Goal: Task Accomplishment & Management: Manage account settings

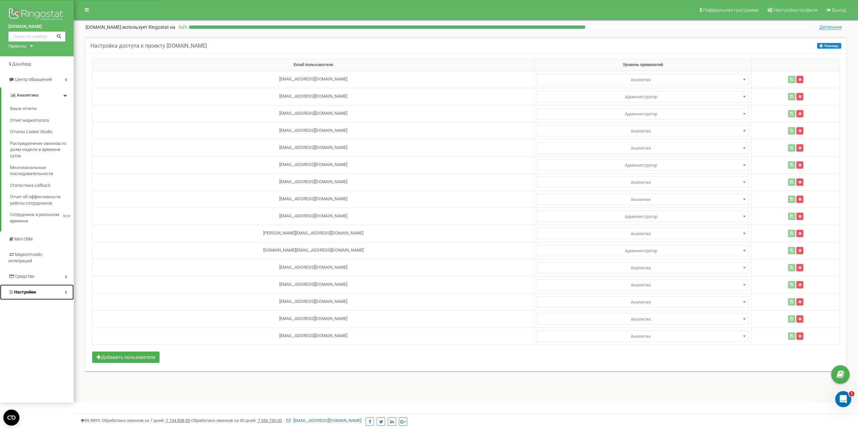
click at [26, 289] on span "Настройки" at bounding box center [25, 291] width 22 height 5
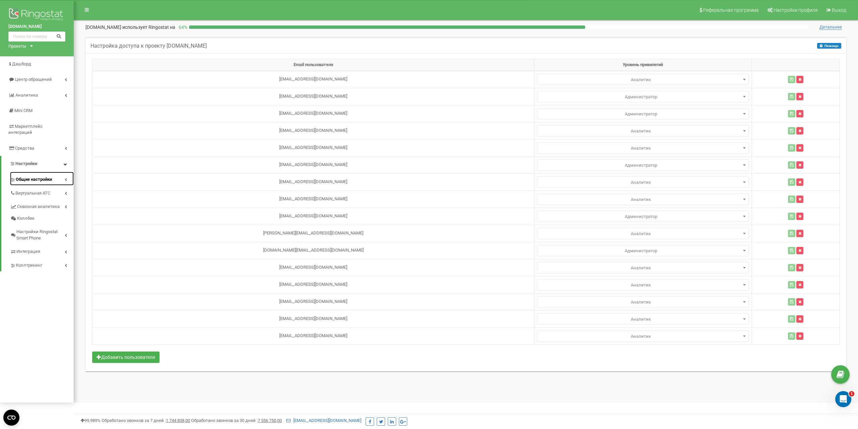
click at [40, 176] on span "Общие настройки" at bounding box center [34, 179] width 36 height 6
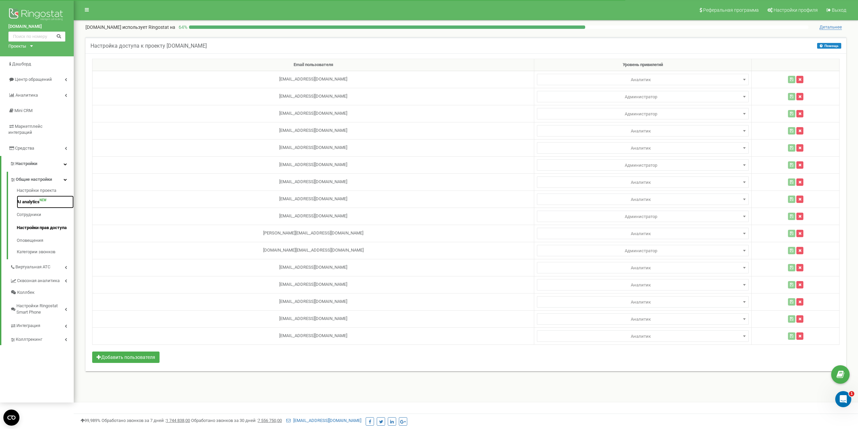
click at [34, 195] on link "AI analytics NEW" at bounding box center [45, 201] width 57 height 13
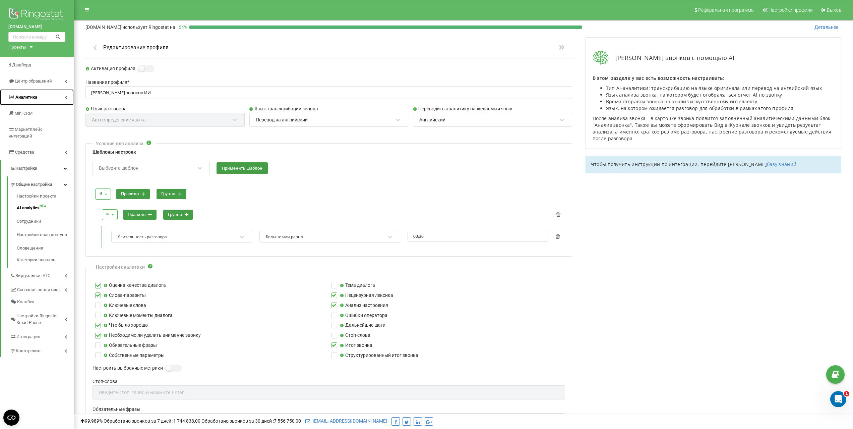
click at [31, 96] on span "Аналитика" at bounding box center [26, 97] width 22 height 5
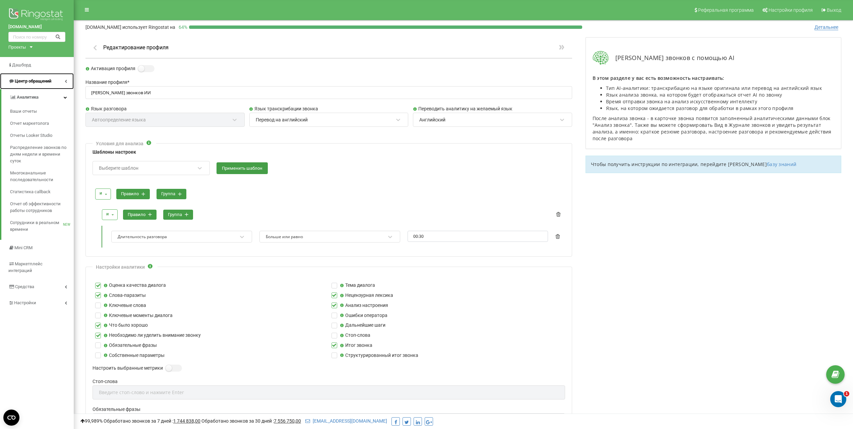
click at [32, 82] on span "Центр обращений" at bounding box center [33, 80] width 37 height 5
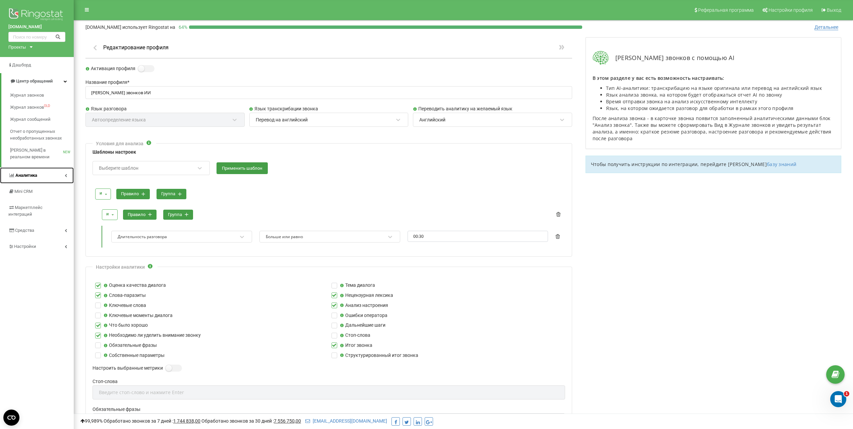
click at [36, 176] on span "Аналитика" at bounding box center [26, 175] width 22 height 5
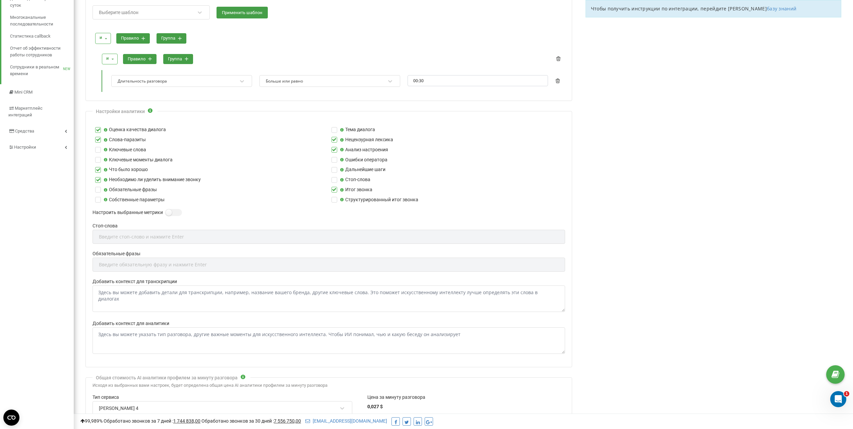
scroll to position [133, 0]
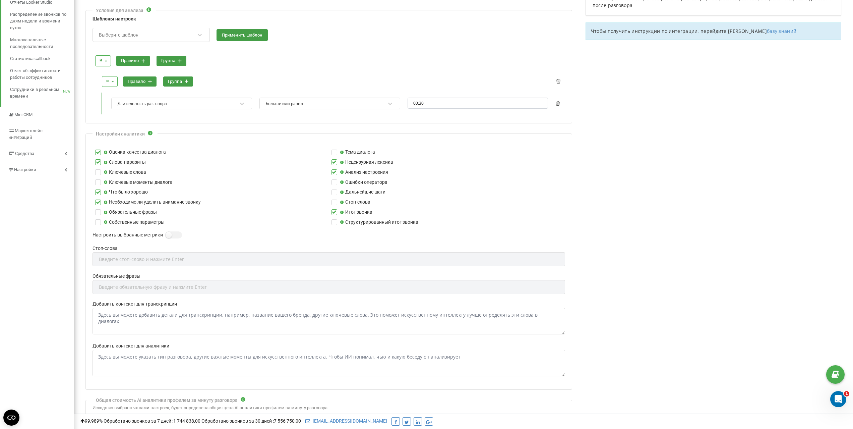
click at [116, 222] on label "Собственные параметры" at bounding box center [134, 221] width 61 height 7
click at [0, 0] on input "Собственные параметры" at bounding box center [0, 0] width 0 height 0
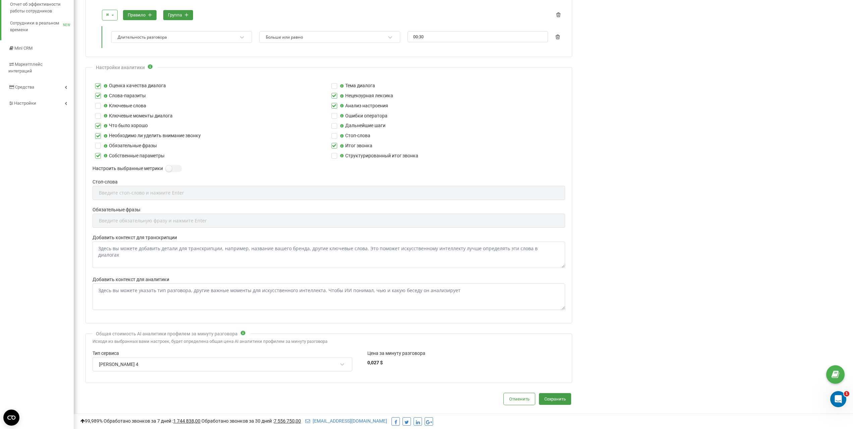
scroll to position [200, 0]
click at [110, 155] on label "Собственные параметры" at bounding box center [134, 154] width 61 height 7
click at [0, 0] on input "Собственные параметры" at bounding box center [0, 0] width 0 height 0
click at [115, 156] on label "Собственные параметры" at bounding box center [134, 154] width 61 height 7
click at [0, 0] on input "Собственные параметры" at bounding box center [0, 0] width 0 height 0
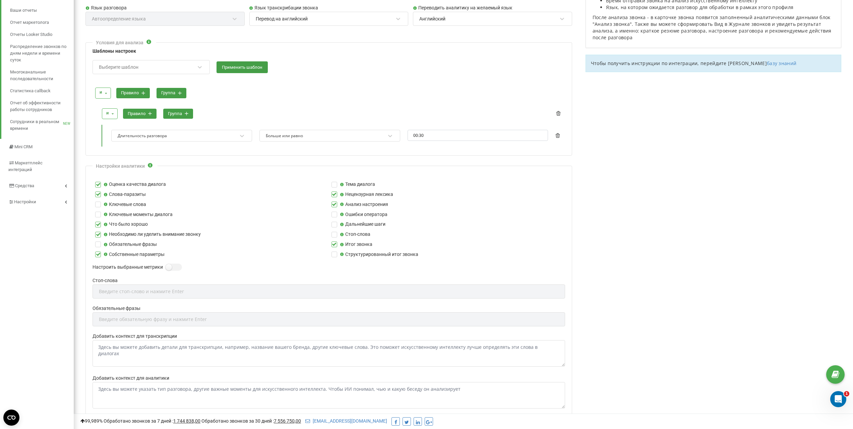
scroll to position [100, 0]
click at [230, 134] on div "Длительность разговора" at bounding box center [177, 136] width 121 height 9
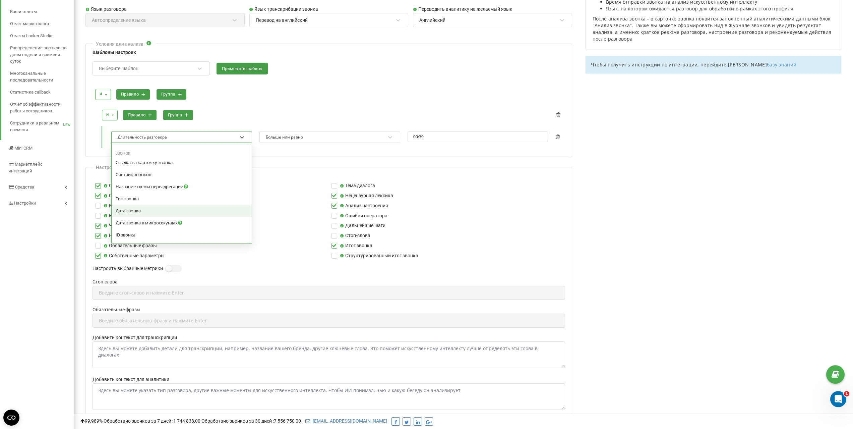
scroll to position [179, 0]
click at [329, 86] on div "и и или правило группа" at bounding box center [329, 94] width 472 height 18
click at [180, 133] on div "Длительность разговора" at bounding box center [177, 136] width 121 height 9
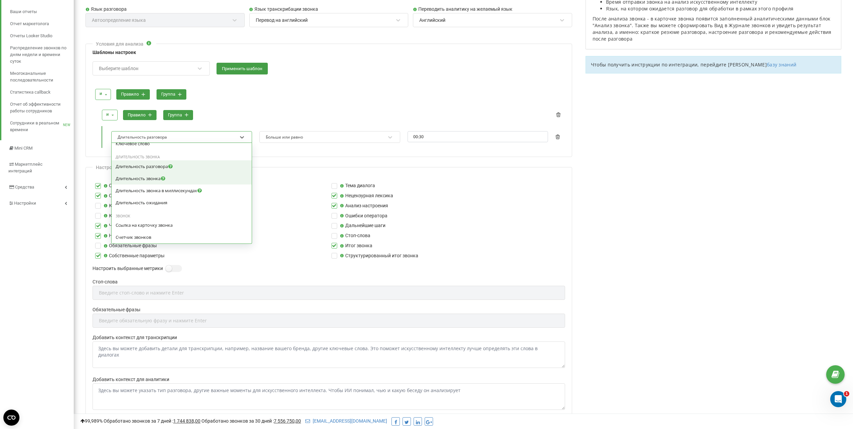
click at [298, 100] on div "и и или правило группа" at bounding box center [329, 94] width 472 height 18
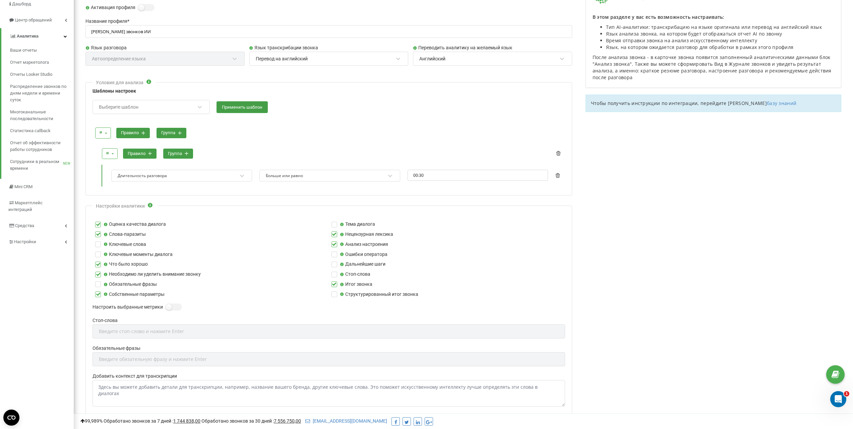
scroll to position [0, 0]
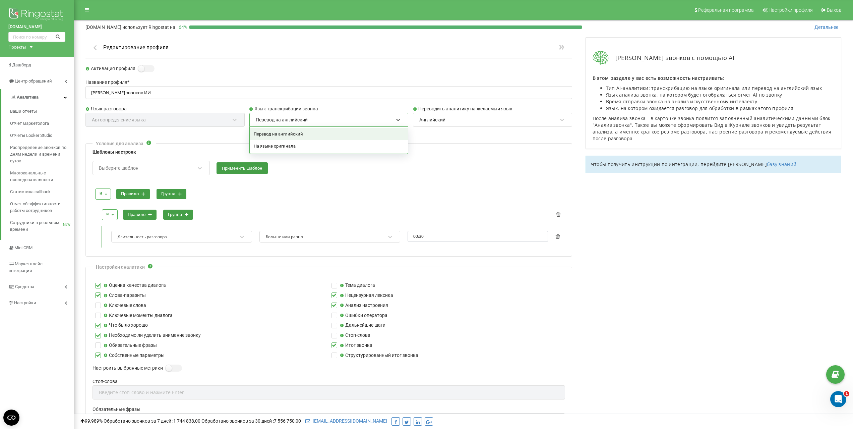
click at [308, 121] on div "Перевод на английский" at bounding box center [324, 119] width 139 height 11
click at [324, 185] on div "и и или правило группа" at bounding box center [329, 194] width 472 height 18
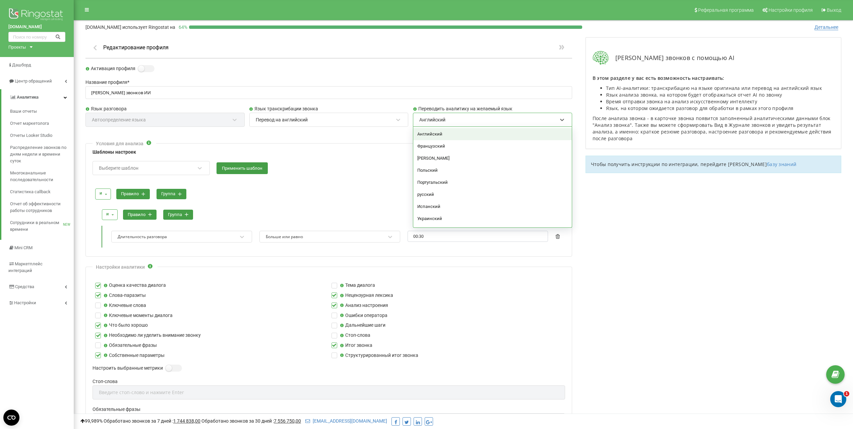
click at [461, 122] on div "Английский" at bounding box center [488, 119] width 139 height 11
click at [440, 193] on div "русский" at bounding box center [492, 194] width 159 height 12
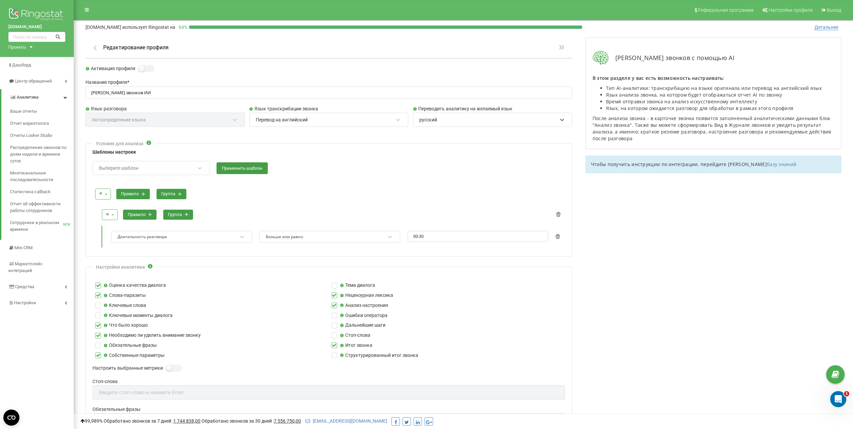
click at [344, 120] on div "Перевод на английский" at bounding box center [324, 119] width 139 height 11
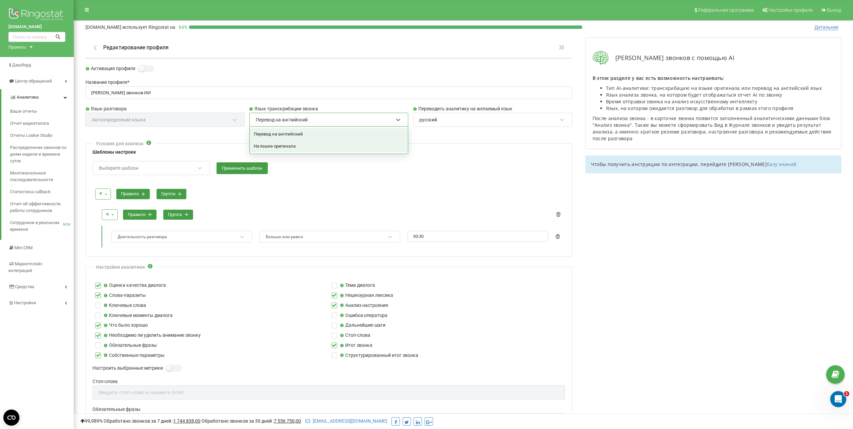
click at [296, 148] on div "На языке оригинала" at bounding box center [329, 146] width 159 height 12
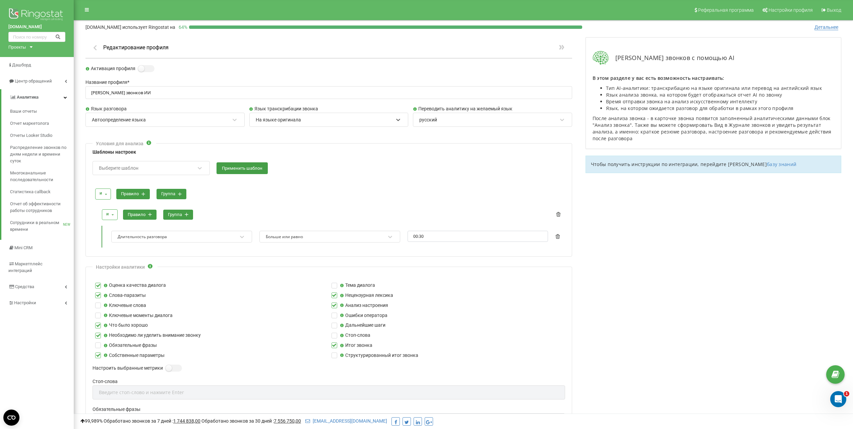
click at [348, 171] on div "Выберите шаблон Применить шаблон" at bounding box center [328, 168] width 473 height 14
click at [200, 168] on icon at bounding box center [200, 168] width 4 height 2
click at [148, 168] on div "Выберите шаблон" at bounding box center [146, 167] width 97 height 11
click at [130, 206] on div "Целевые звонки" at bounding box center [151, 206] width 117 height 12
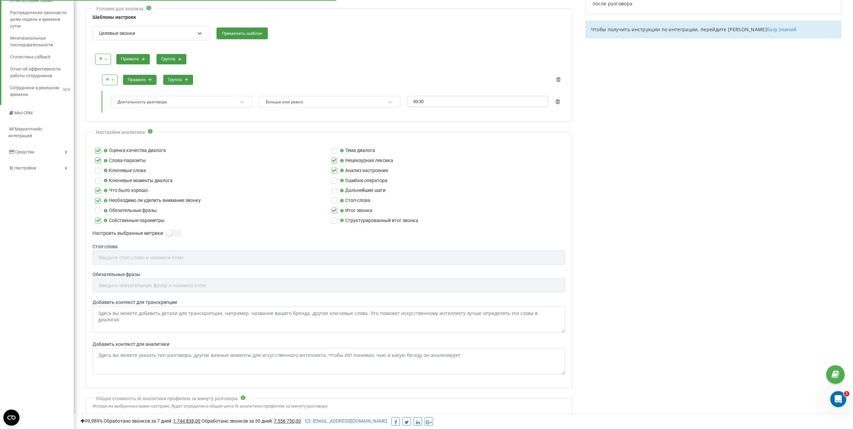
scroll to position [133, 0]
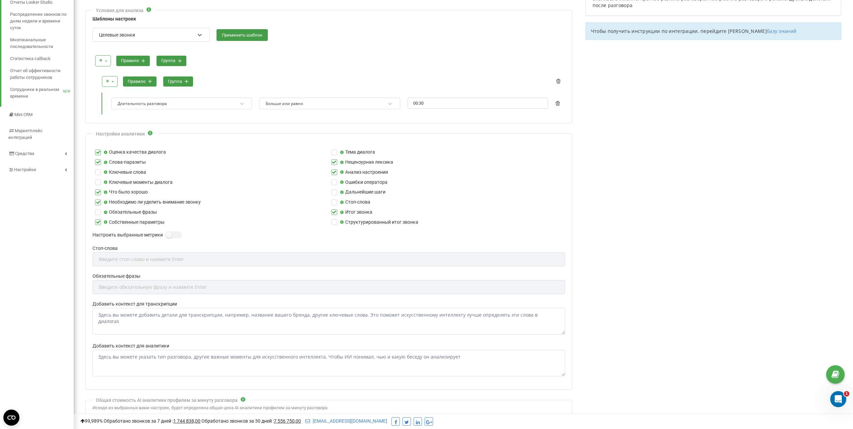
click at [117, 213] on label "Обязательные фразы" at bounding box center [130, 211] width 53 height 7
click at [0, 0] on input "Обязательные фразы" at bounding box center [0, 0] width 0 height 0
click at [143, 288] on div "Введите обязательную фразу и нажмите Enter" at bounding box center [153, 287] width 108 height 5
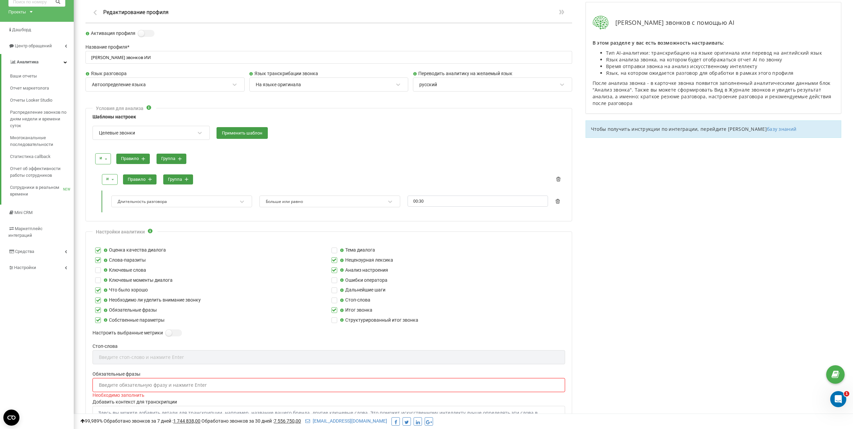
scroll to position [33, 0]
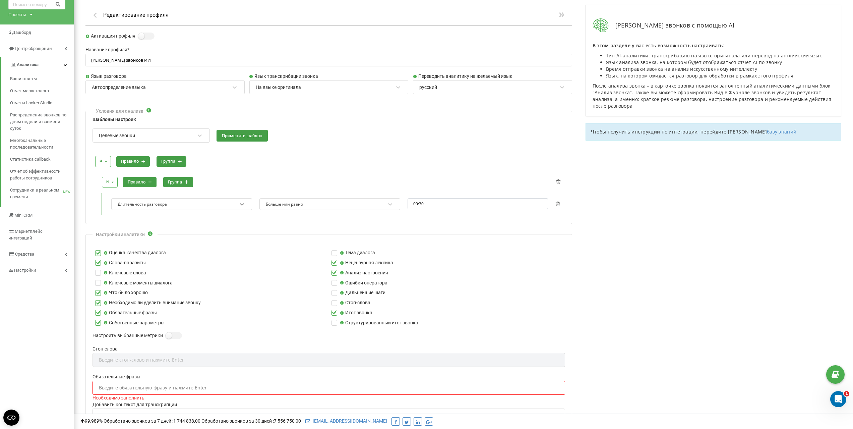
click at [243, 205] on icon at bounding box center [242, 204] width 7 height 7
click at [307, 173] on div at bounding box center [332, 174] width 465 height 5
click at [143, 160] on icon at bounding box center [144, 162] width 4 height 4
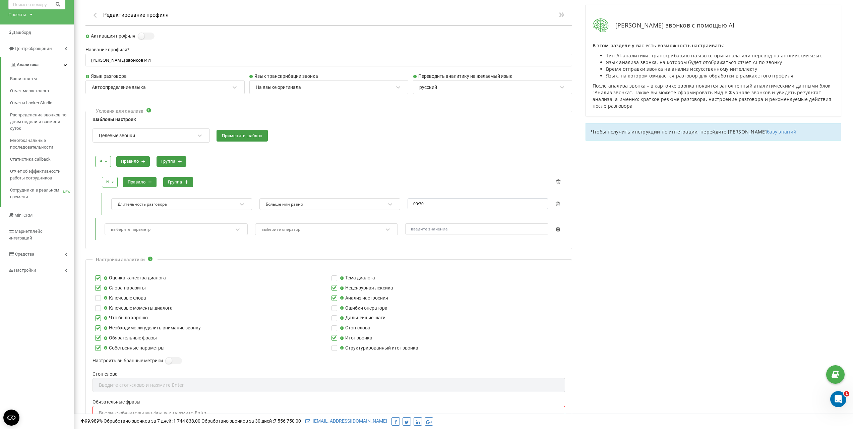
click at [143, 160] on icon at bounding box center [144, 162] width 4 height 4
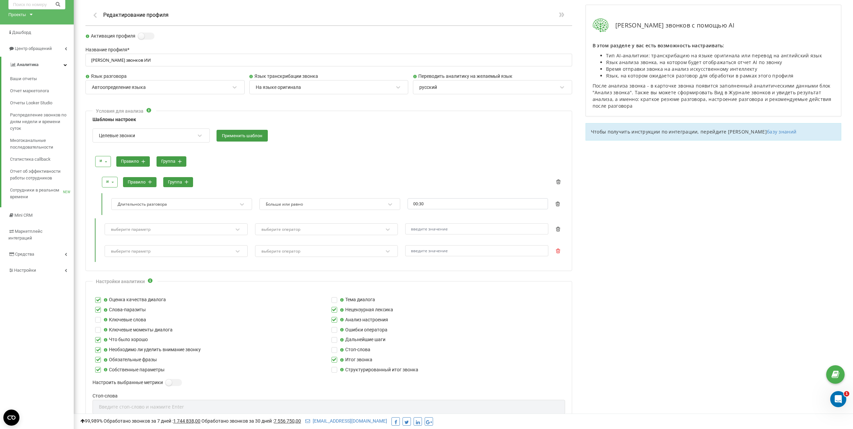
click at [559, 250] on icon at bounding box center [558, 250] width 5 height 5
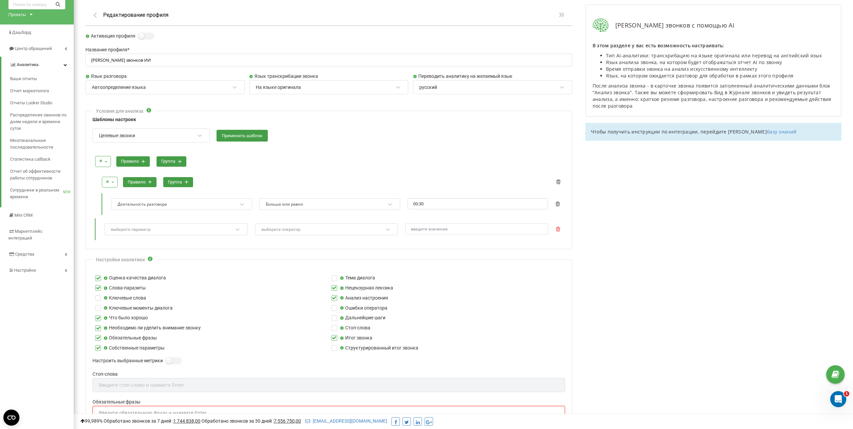
click at [558, 230] on icon at bounding box center [558, 229] width 5 height 5
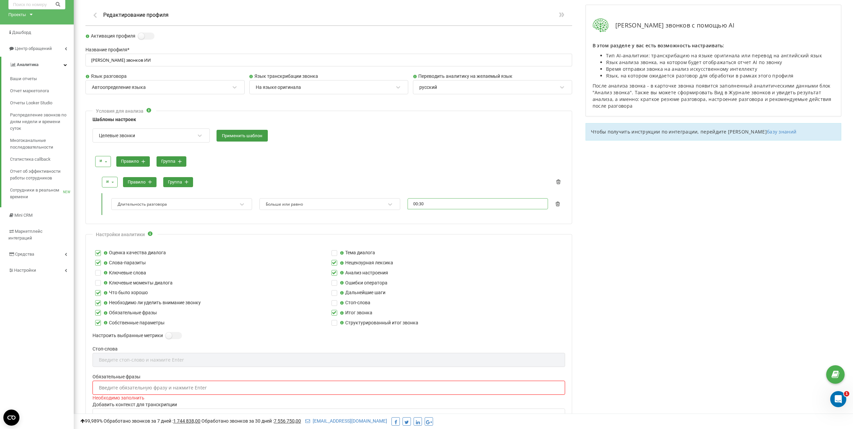
click at [435, 203] on input "00:30" at bounding box center [478, 203] width 141 height 11
click at [416, 221] on li "01" at bounding box center [417, 221] width 18 height 8
click at [434, 213] on li "00" at bounding box center [436, 213] width 18 height 8
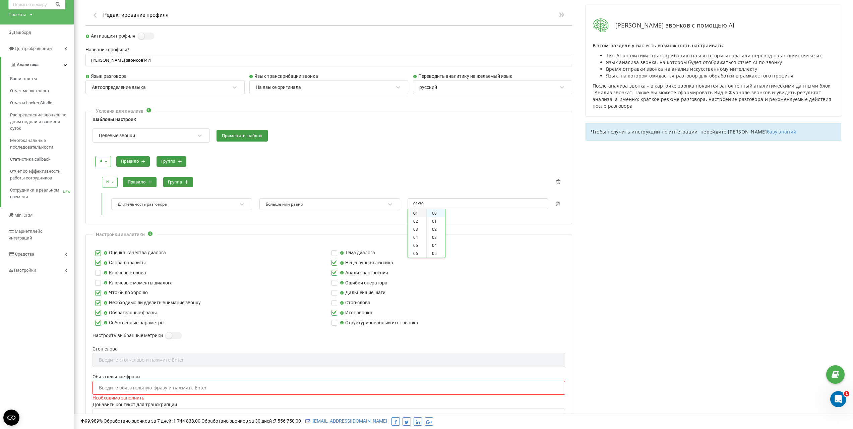
type input "01:00"
click at [444, 167] on div "и и или правило группа" at bounding box center [329, 161] width 472 height 18
click at [174, 162] on button "группа" at bounding box center [172, 161] width 30 height 10
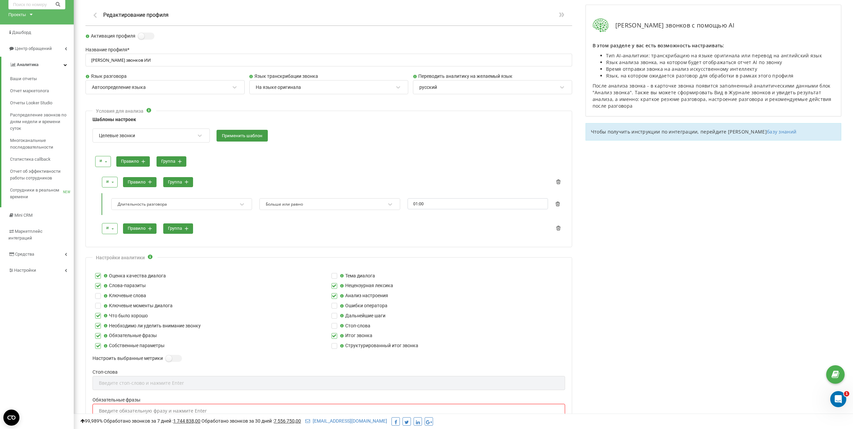
click at [146, 229] on button "правило" at bounding box center [140, 228] width 34 height 10
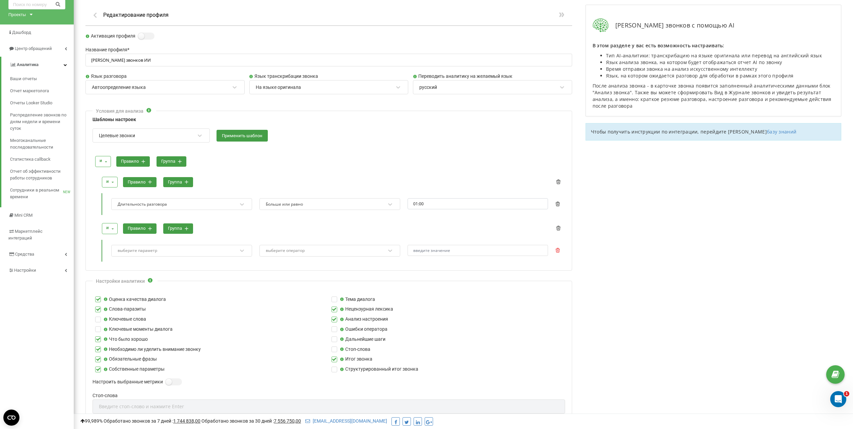
click at [559, 250] on icon at bounding box center [557, 250] width 5 height 5
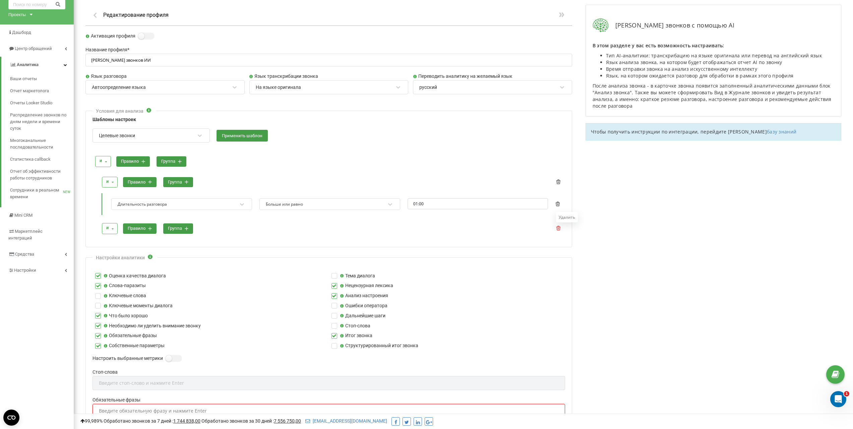
click at [558, 229] on icon at bounding box center [558, 228] width 4 height 5
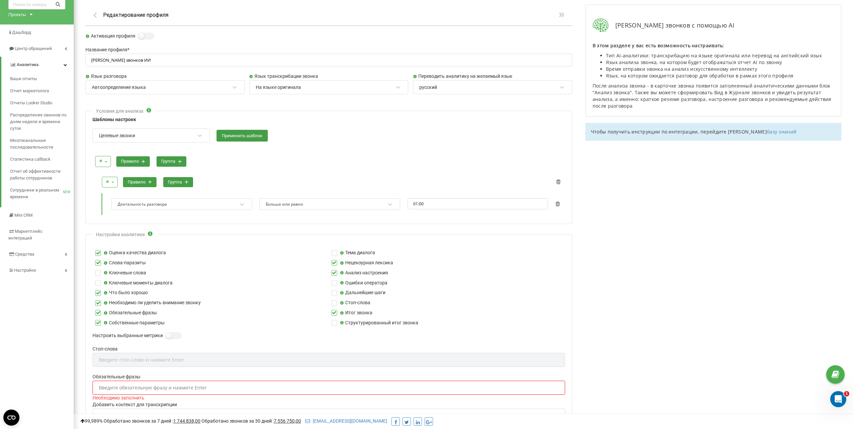
click at [130, 160] on button "правило" at bounding box center [133, 161] width 34 height 10
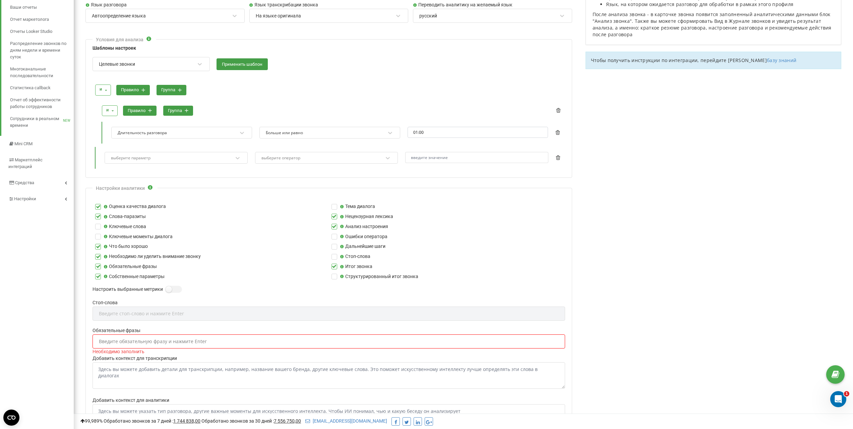
scroll to position [100, 0]
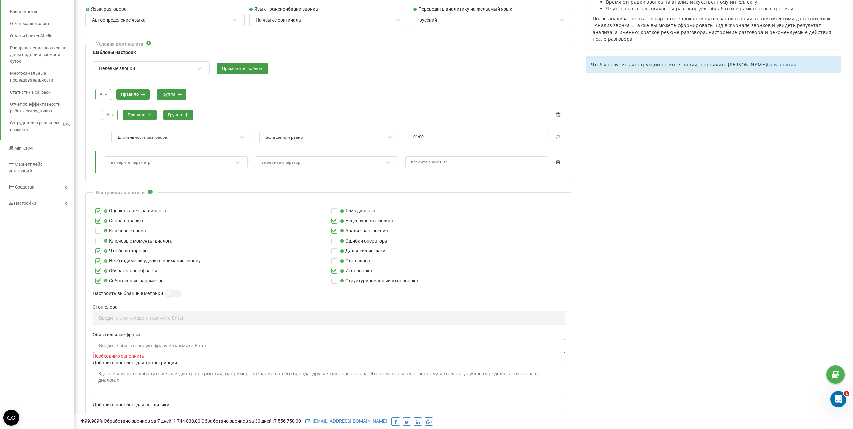
click at [205, 162] on div "выберите параметр" at bounding box center [171, 162] width 123 height 9
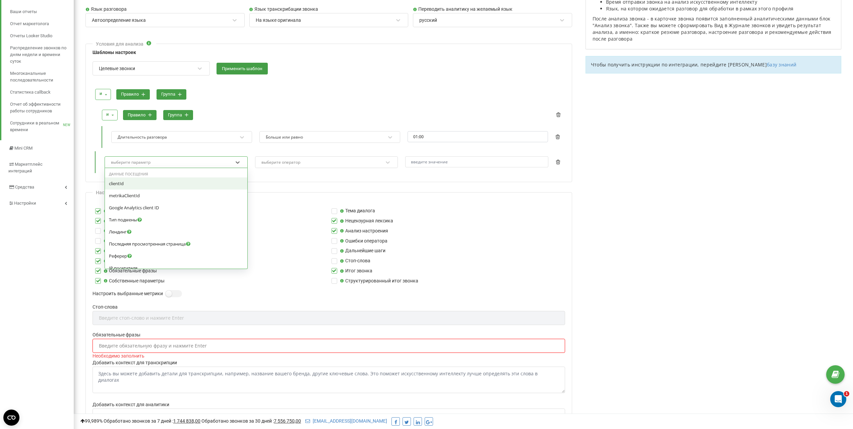
click at [296, 109] on div at bounding box center [332, 107] width 465 height 5
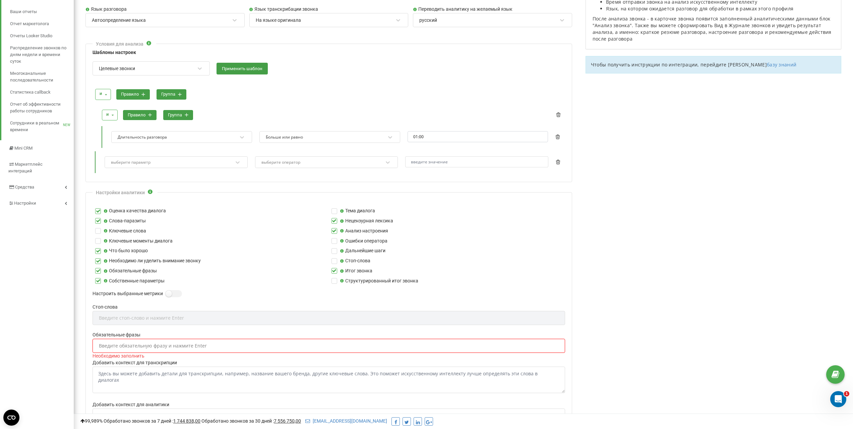
click at [183, 116] on button "группа" at bounding box center [178, 115] width 30 height 10
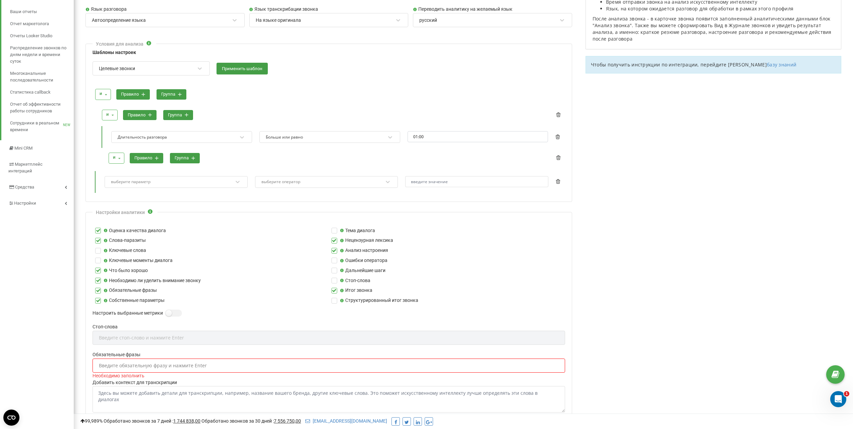
click at [194, 160] on button "группа" at bounding box center [185, 158] width 30 height 10
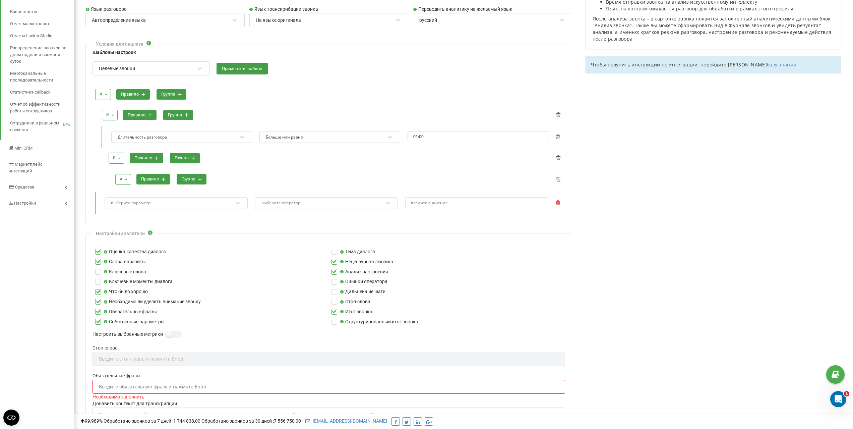
click at [559, 180] on icon at bounding box center [558, 179] width 4 height 5
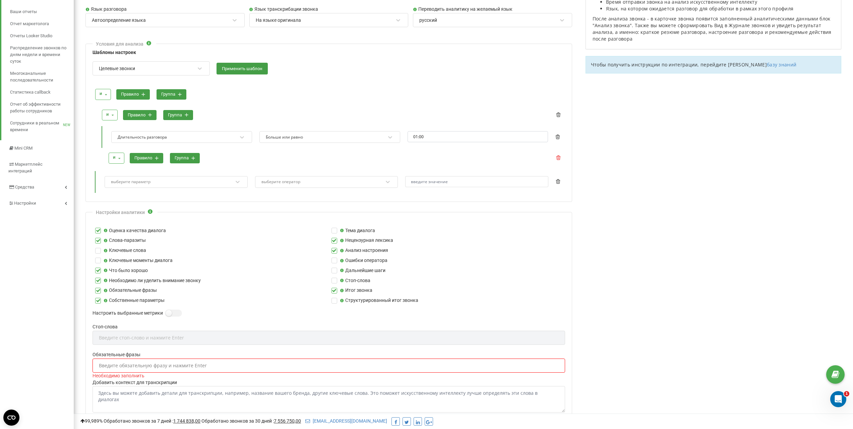
click at [558, 160] on icon at bounding box center [558, 157] width 4 height 5
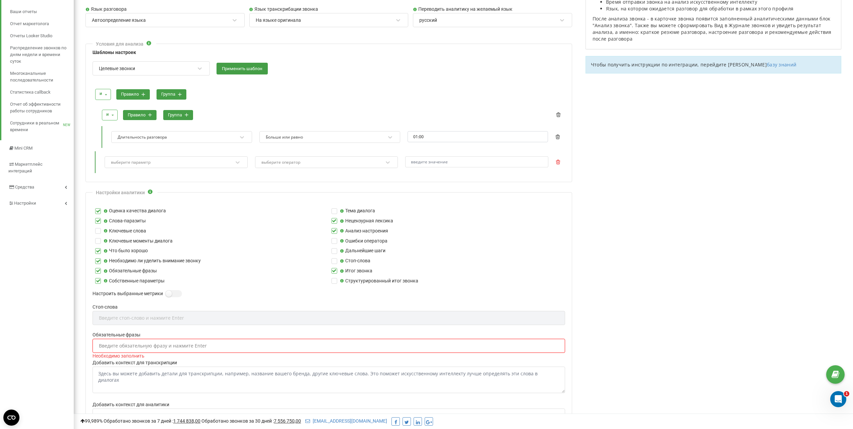
click at [560, 161] on icon at bounding box center [558, 162] width 5 height 5
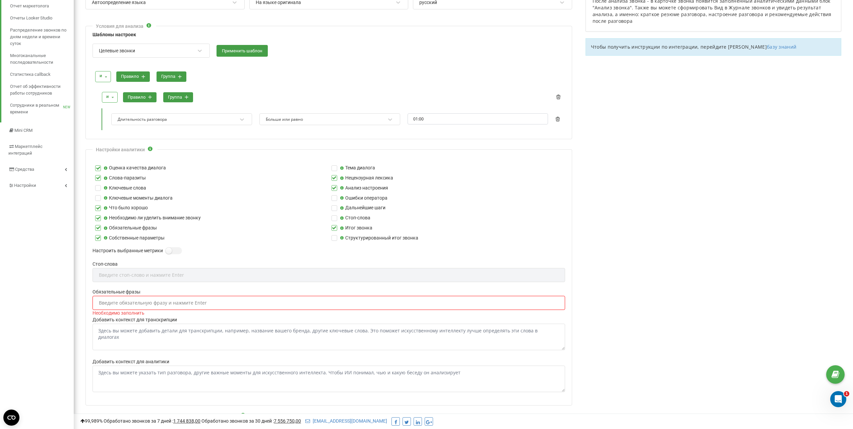
scroll to position [167, 0]
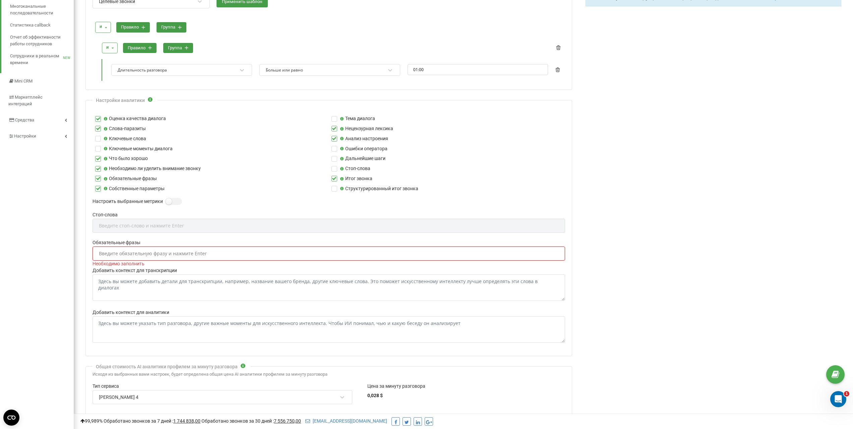
click at [167, 223] on div "Стоп-слова Введите стоп-слово и нажмите Enter" at bounding box center [328, 225] width 473 height 28
click at [131, 215] on label "Стоп-слова" at bounding box center [328, 214] width 473 height 7
click at [166, 198] on label at bounding box center [169, 198] width 6 height 1
click at [0, 0] on input "Настроить выбранные метрики" at bounding box center [0, 0] width 0 height 0
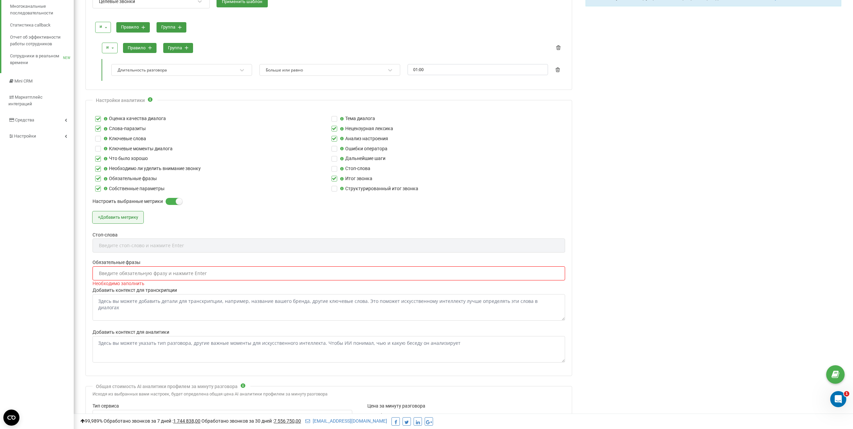
click at [134, 218] on button "+ Добавить метрику" at bounding box center [117, 217] width 51 height 12
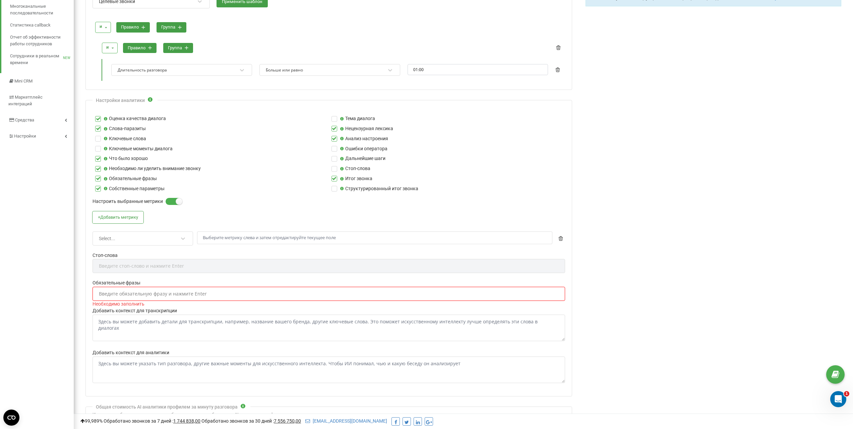
click at [148, 236] on div "Select..." at bounding box center [138, 238] width 80 height 11
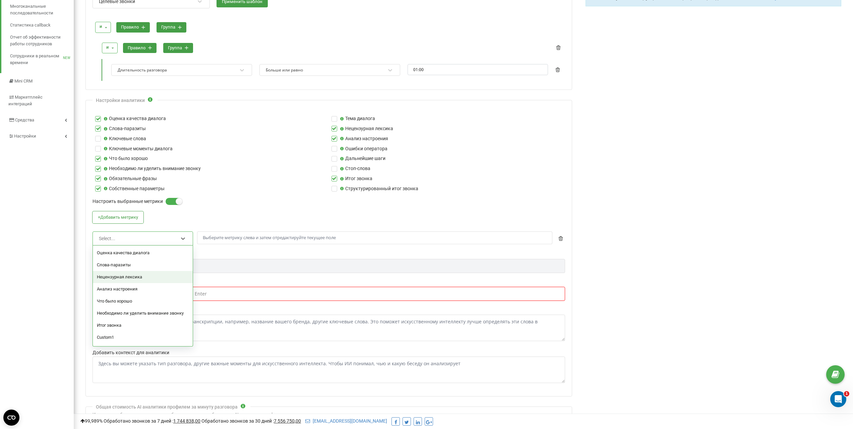
scroll to position [23, 0]
click at [125, 315] on div "Custom1" at bounding box center [143, 314] width 100 height 12
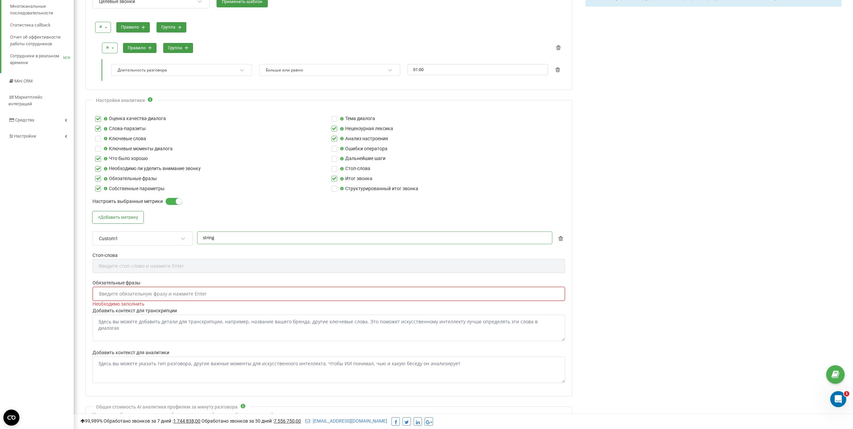
click at [226, 237] on input "string" at bounding box center [374, 237] width 355 height 13
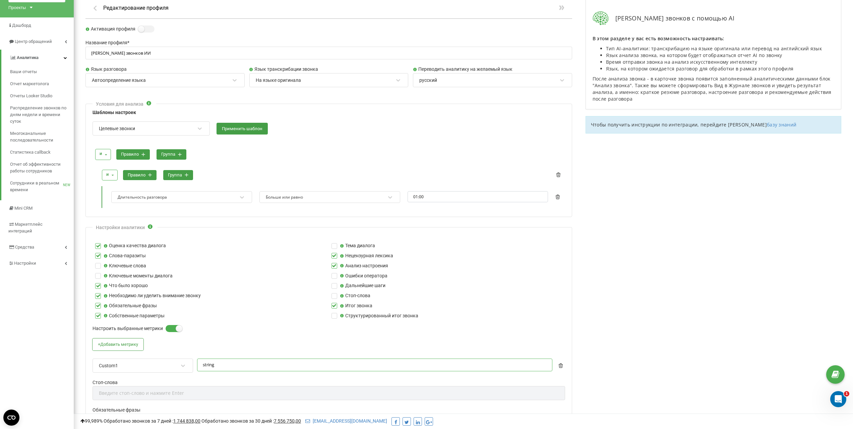
scroll to position [0, 0]
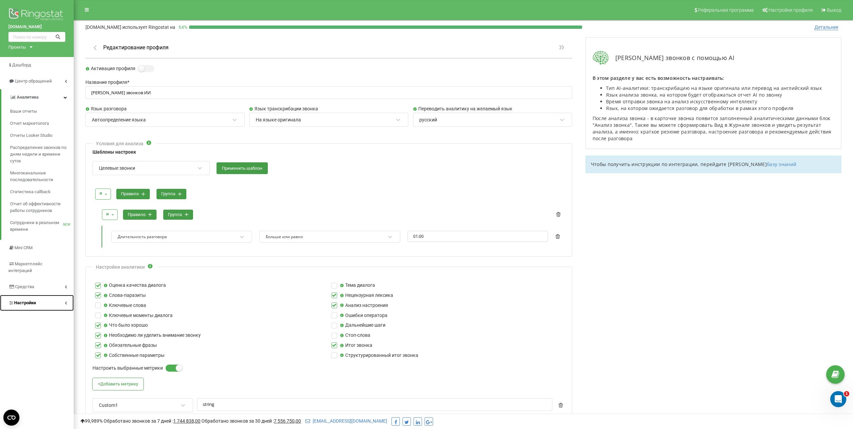
click at [28, 300] on span "Настройки" at bounding box center [25, 302] width 22 height 5
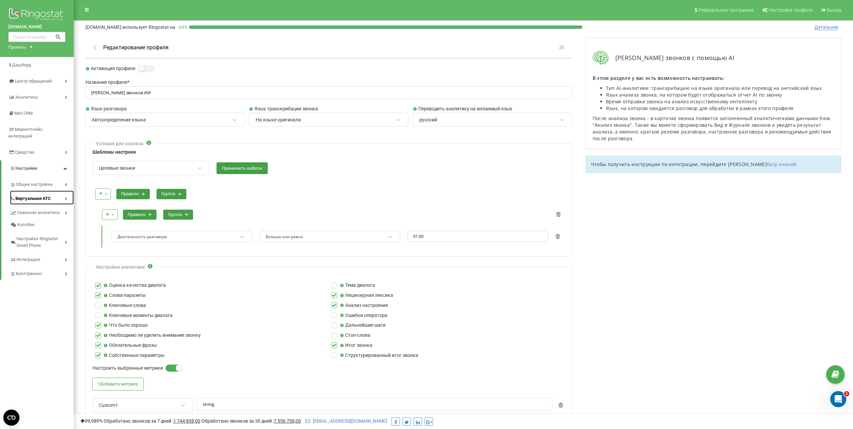
click at [33, 195] on span "Виртуальная АТС" at bounding box center [33, 198] width 36 height 7
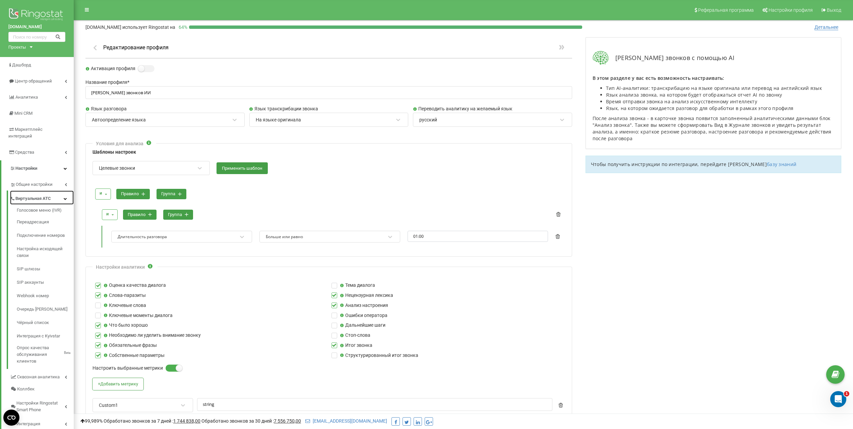
click at [35, 195] on span "Виртуальная АТС" at bounding box center [33, 198] width 36 height 7
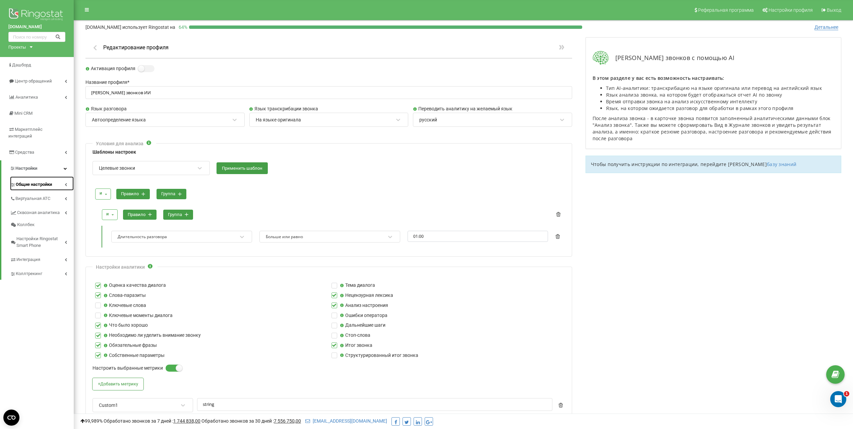
click at [30, 181] on span "Общие настройки" at bounding box center [34, 184] width 36 height 7
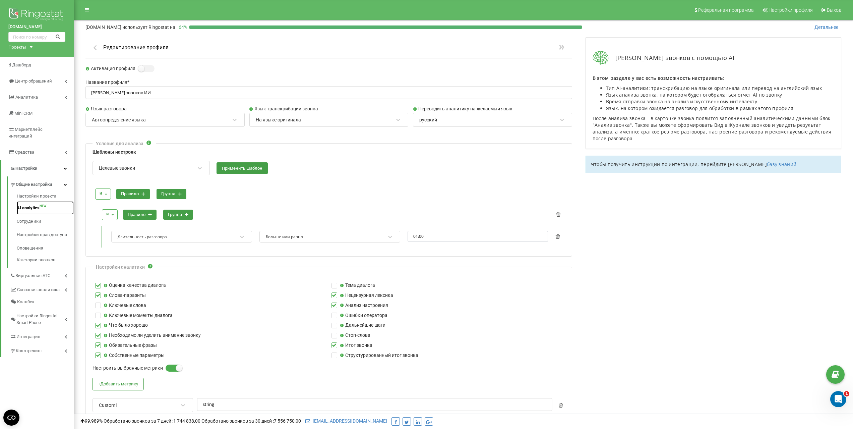
click at [30, 201] on link "AI analytics NEW" at bounding box center [45, 207] width 57 height 13
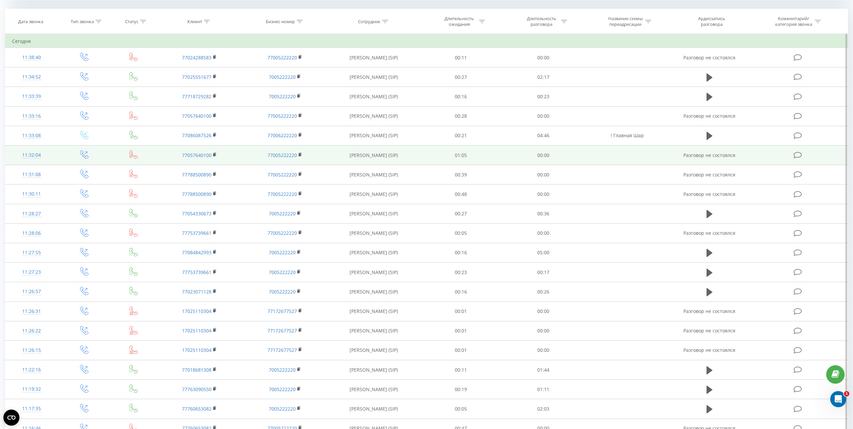
scroll to position [178, 0]
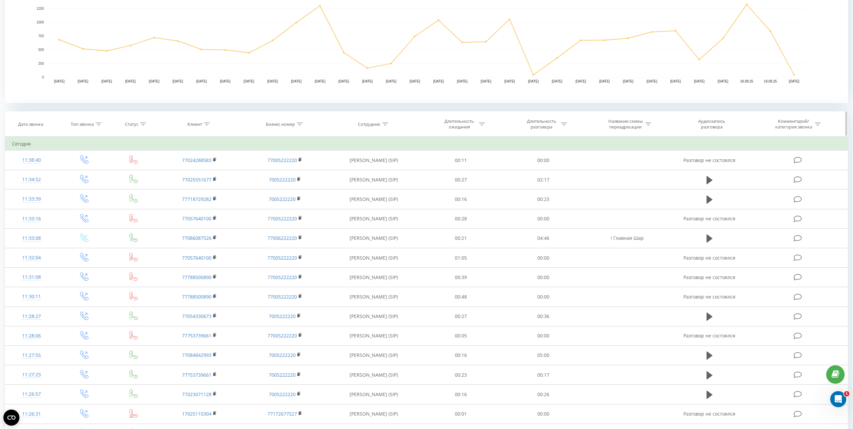
click at [812, 123] on div "Комментарий/категория звонка" at bounding box center [793, 123] width 39 height 11
click at [766, 154] on div at bounding box center [759, 156] width 48 height 6
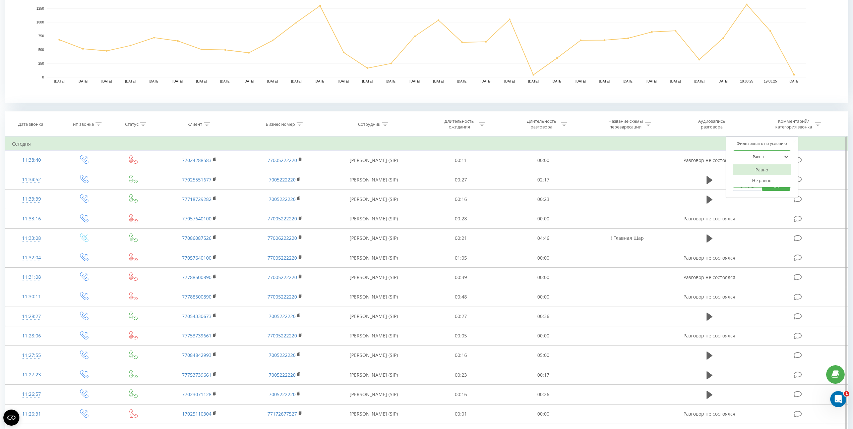
click at [766, 154] on div at bounding box center [759, 156] width 48 height 6
click at [765, 175] on div "Введите значение" at bounding box center [759, 172] width 48 height 5
click at [716, 121] on div "Аудиозапись разговора" at bounding box center [712, 123] width 44 height 11
click at [661, 67] on rect "A chart." at bounding box center [426, 36] width 759 height 83
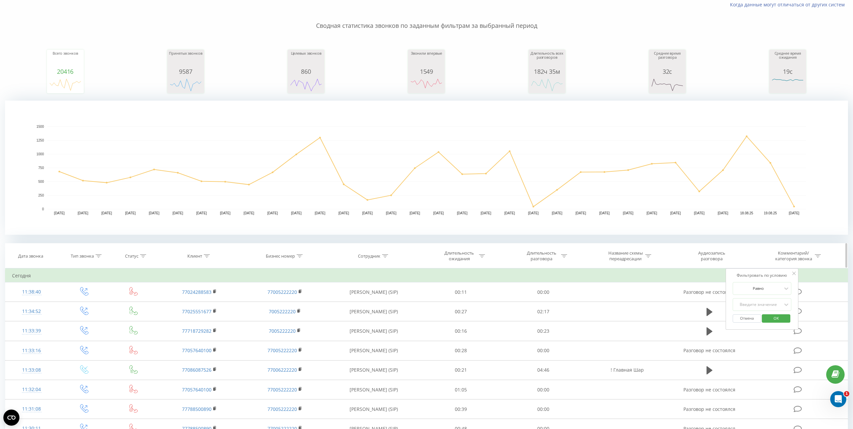
scroll to position [0, 0]
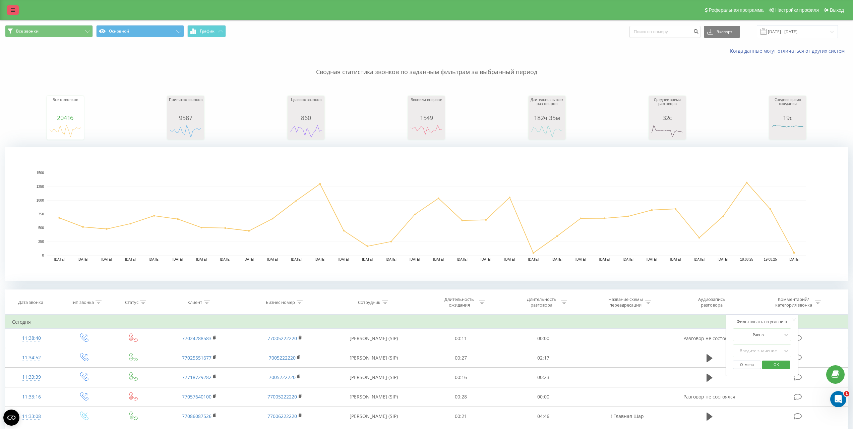
click at [15, 10] on link at bounding box center [13, 9] width 12 height 9
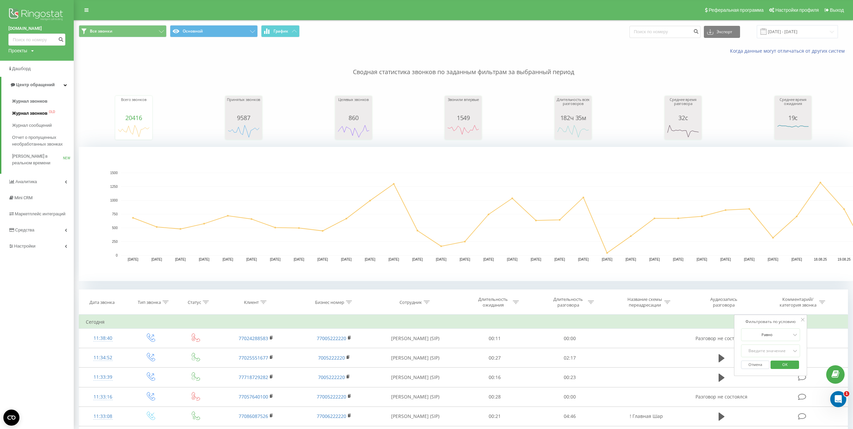
click at [32, 112] on span "Журнал звонков" at bounding box center [29, 113] width 35 height 7
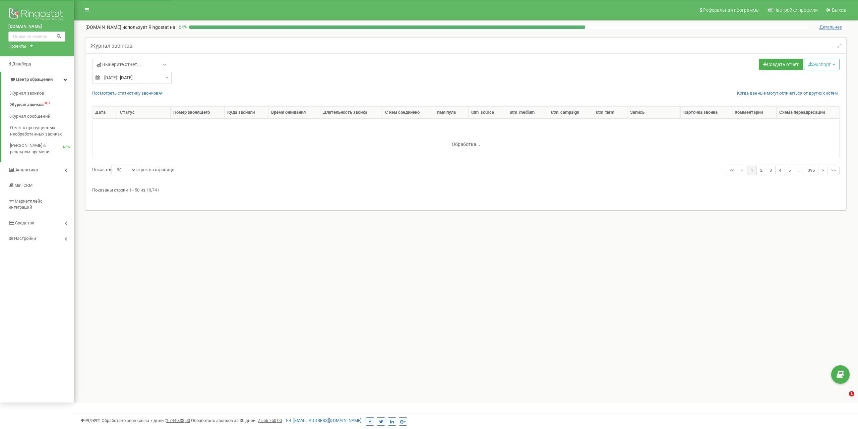
select select "50"
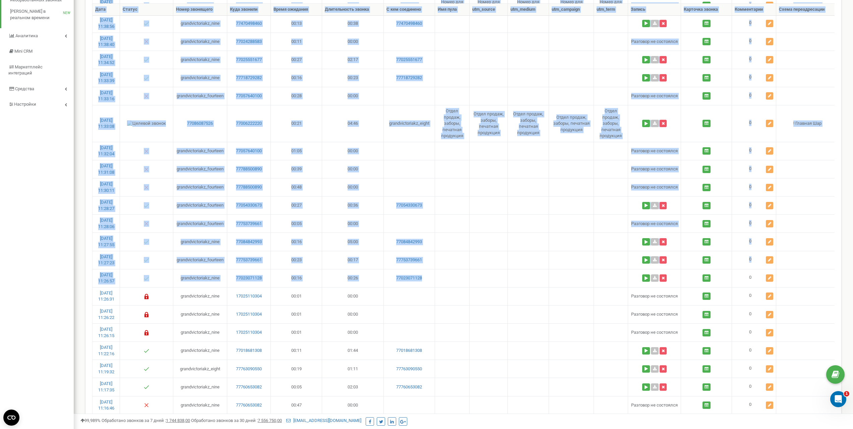
scroll to position [0, 4]
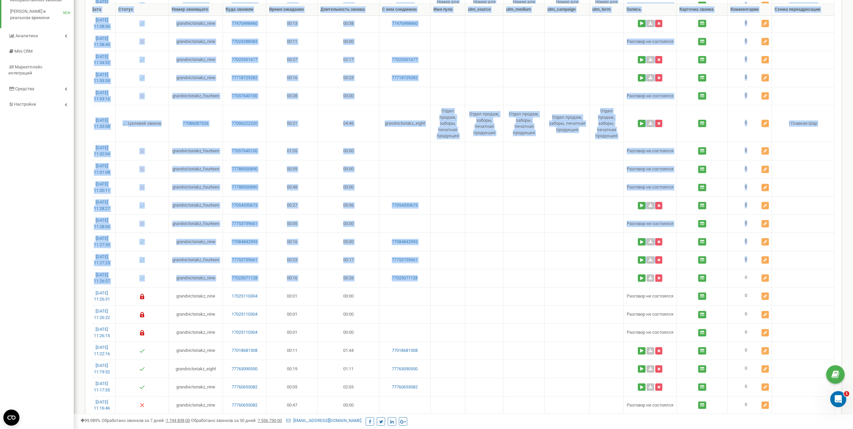
drag, startPoint x: 551, startPoint y: 282, endPoint x: 961, endPoint y: 278, distance: 410.5
click at [540, 217] on td at bounding box center [523, 223] width 41 height 18
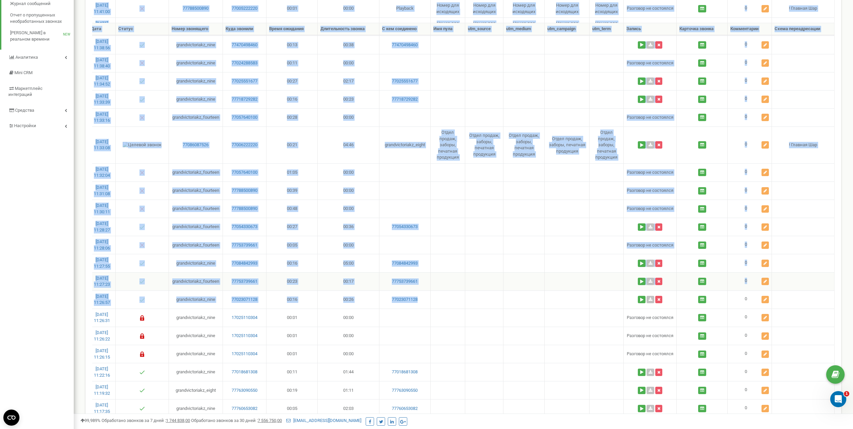
scroll to position [0, 0]
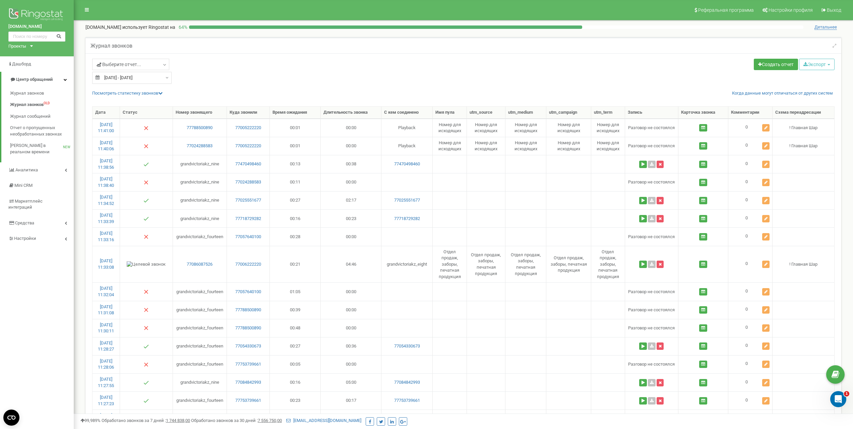
click at [557, 38] on div "Журнал звонков" at bounding box center [463, 45] width 756 height 16
click at [28, 170] on span "Аналитика" at bounding box center [26, 169] width 22 height 5
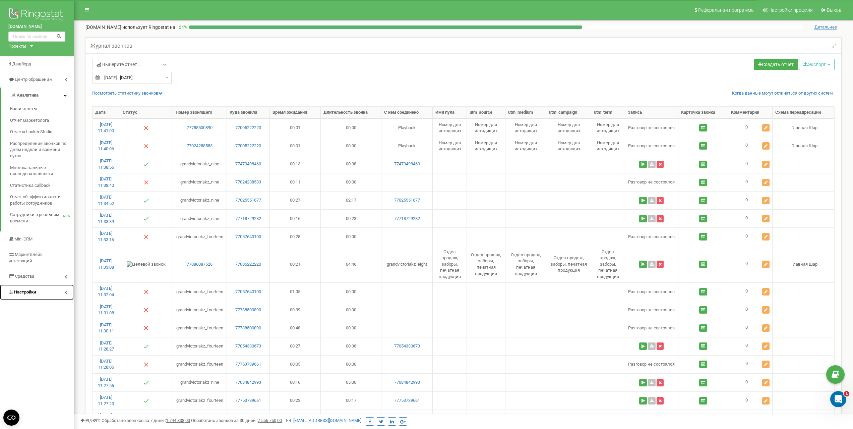
click at [30, 289] on span "Настройки" at bounding box center [25, 291] width 22 height 5
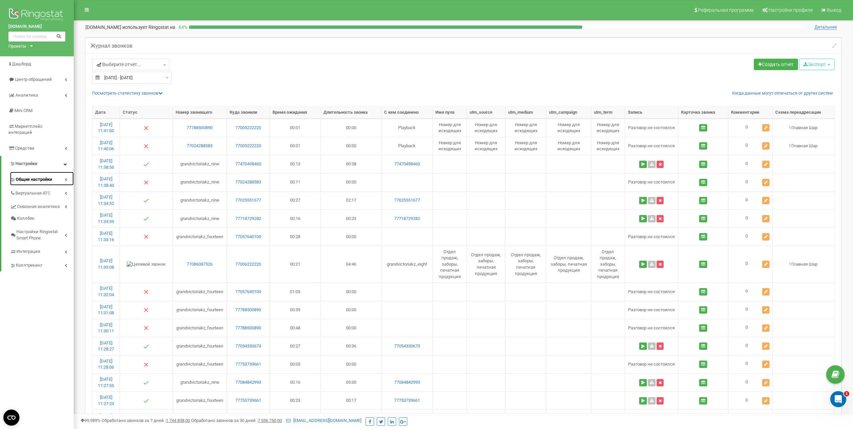
click at [36, 172] on link "Общие настройки" at bounding box center [42, 179] width 64 height 14
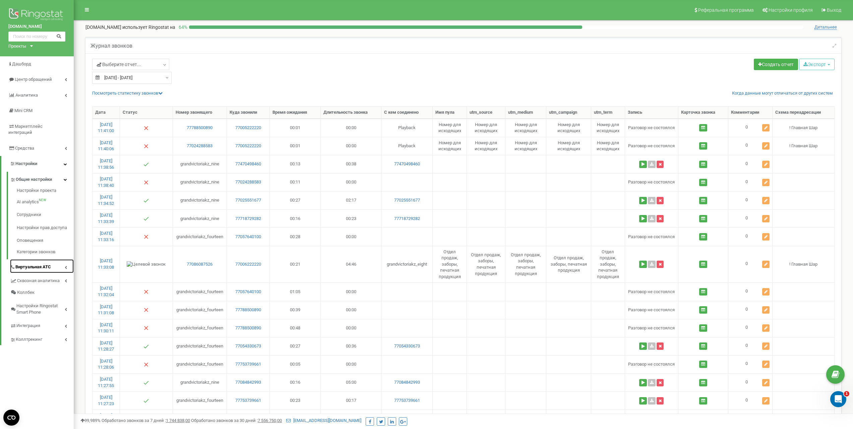
click at [40, 264] on span "Виртуальная АТС" at bounding box center [33, 267] width 36 height 6
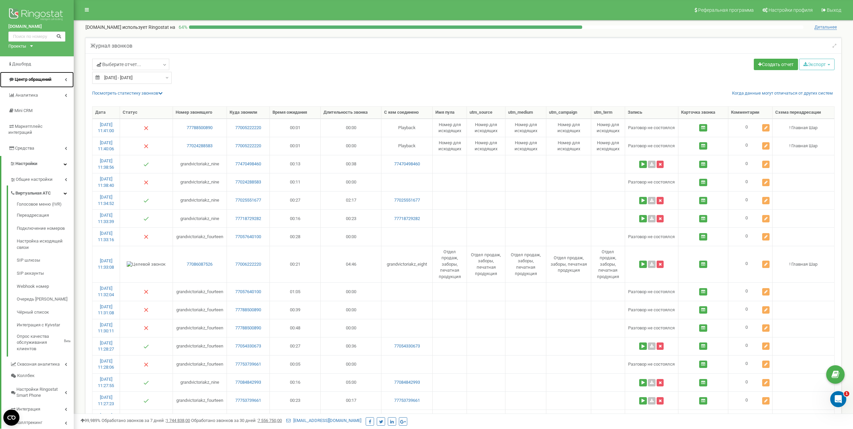
click at [35, 79] on span "Центр обращений" at bounding box center [33, 79] width 37 height 5
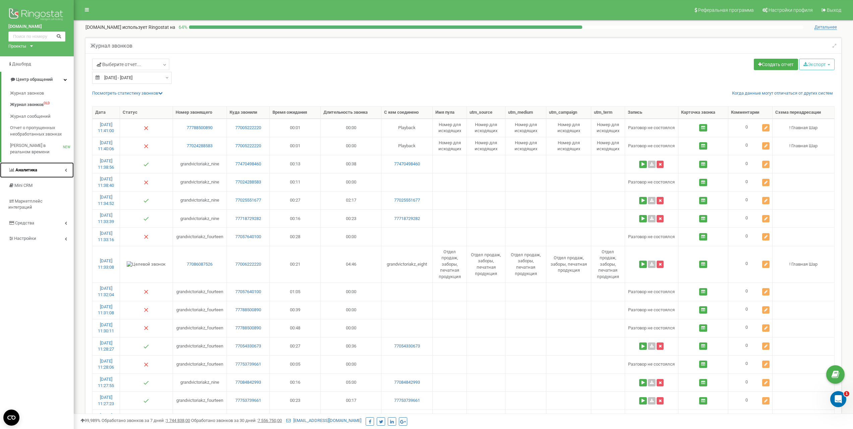
click at [27, 172] on span "Аналитика" at bounding box center [26, 169] width 22 height 5
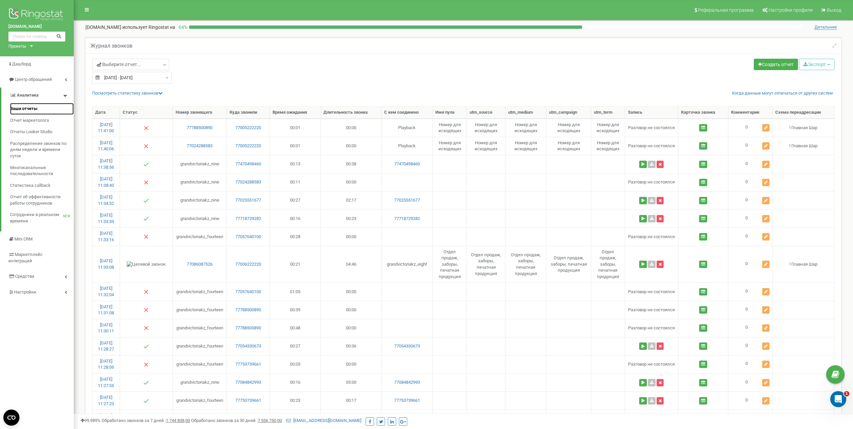
click at [33, 108] on span "Ваши отчеты" at bounding box center [23, 109] width 27 height 6
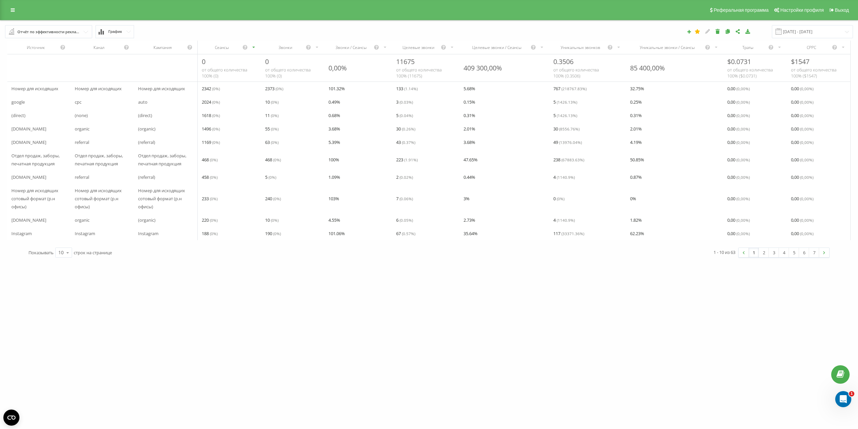
click at [38, 34] on div "Отчёт по эффективности рекламных кампаний" at bounding box center [48, 31] width 63 height 7
click at [56, 185] on div "География посетителей" at bounding box center [70, 183] width 130 height 14
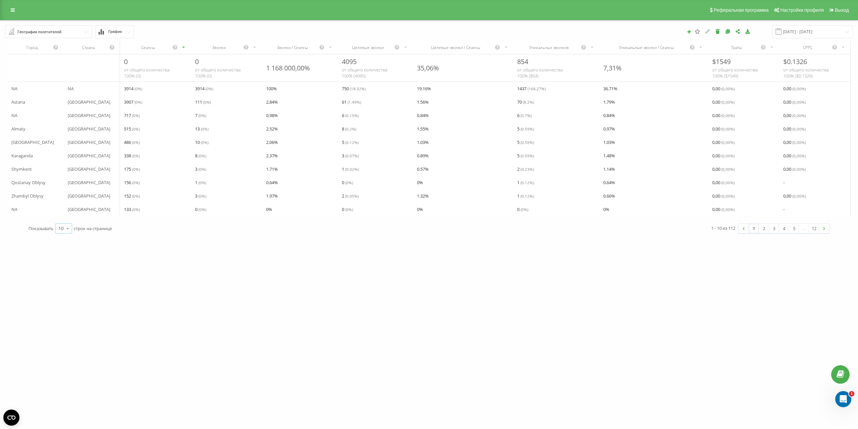
click at [70, 234] on icon at bounding box center [68, 228] width 10 height 13
click at [64, 222] on span "100" at bounding box center [62, 218] width 8 height 6
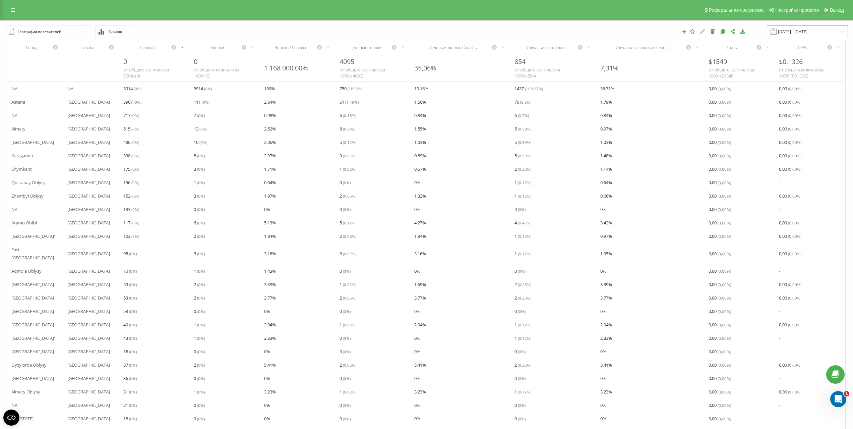
click at [817, 32] on input "20.07.2025 - 20.08.2025" at bounding box center [807, 31] width 81 height 13
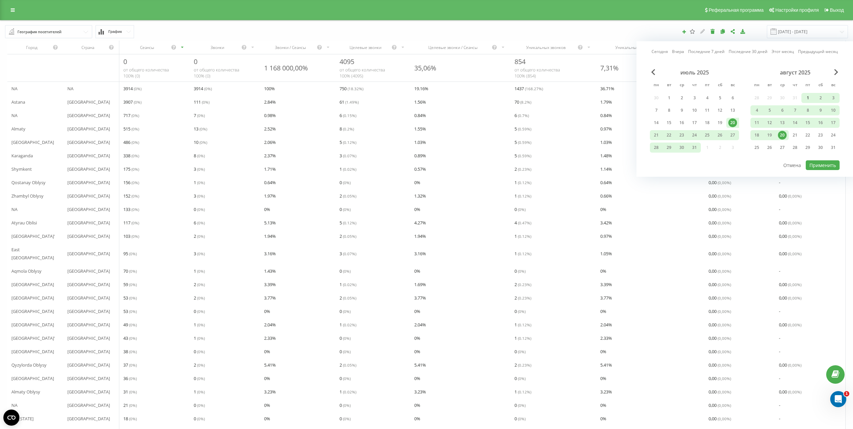
click at [750, 76] on div "август 2025 пн вт ср чт пт сб вс 28 29 30 31 1 2 3 4 5 6 7 8 9 10 11 12 13 14 1…" at bounding box center [794, 112] width 89 height 86
click at [803, 93] on div "1" at bounding box center [807, 97] width 9 height 9
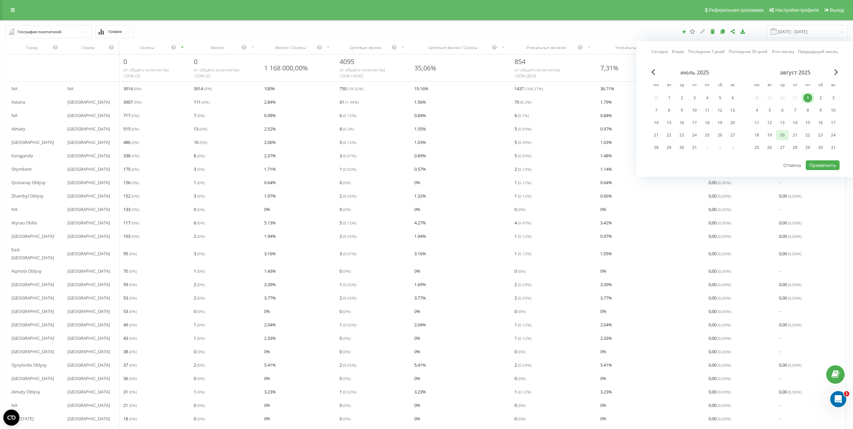
click at [778, 131] on div "20" at bounding box center [782, 135] width 9 height 9
click at [824, 160] on button "Применить" at bounding box center [823, 165] width 34 height 10
type input "01.08.2025 - 20.08.2025"
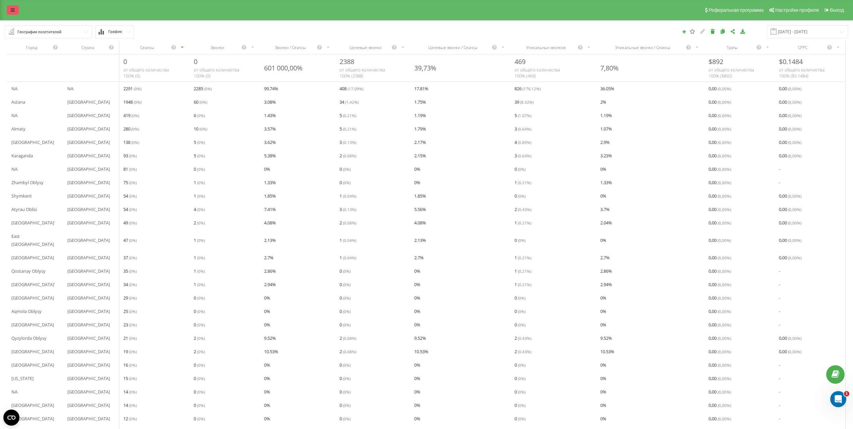
click at [12, 9] on icon at bounding box center [13, 10] width 4 height 5
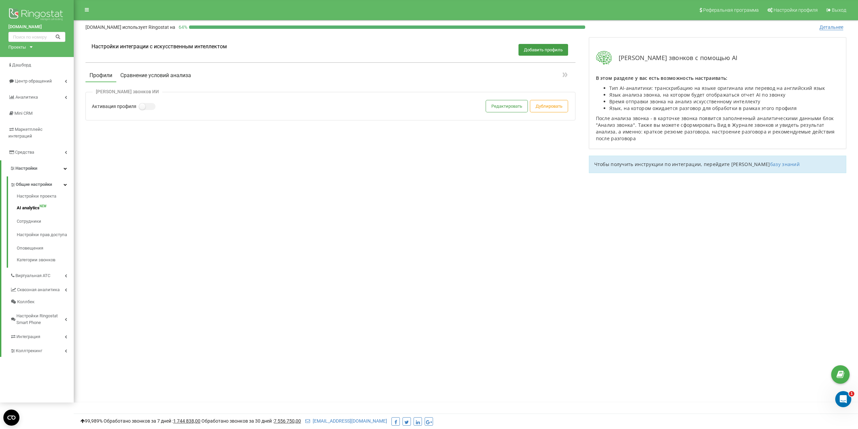
click at [182, 77] on button "Сравнение условий анализа" at bounding box center [155, 75] width 79 height 12
click at [128, 141] on div "Длительность разговора" at bounding box center [128, 140] width 49 height 12
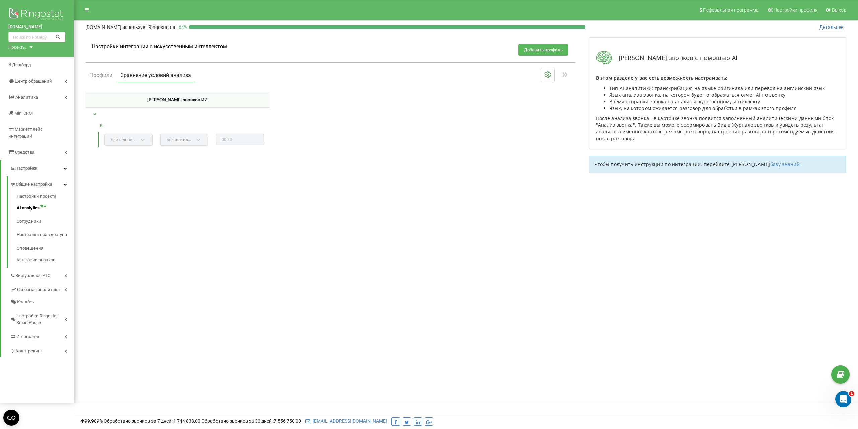
click at [532, 49] on button "Добавить профиль" at bounding box center [543, 50] width 50 height 12
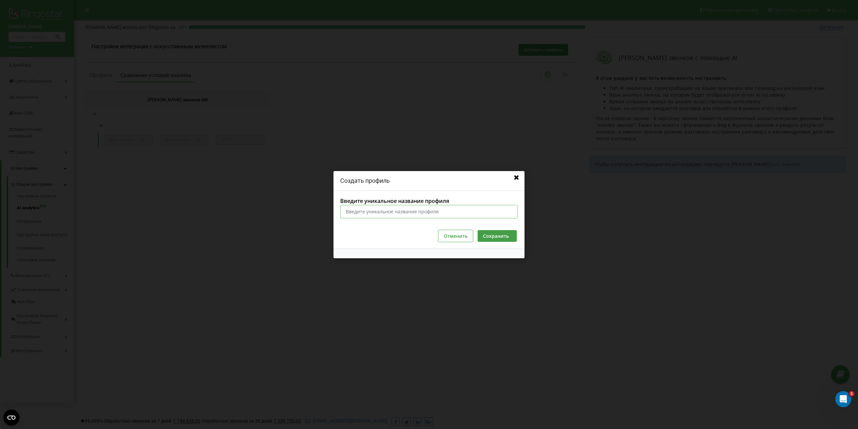
click at [473, 207] on input "Введите уникальное название профиля" at bounding box center [429, 210] width 178 height 13
click at [519, 176] on icon at bounding box center [516, 177] width 7 height 6
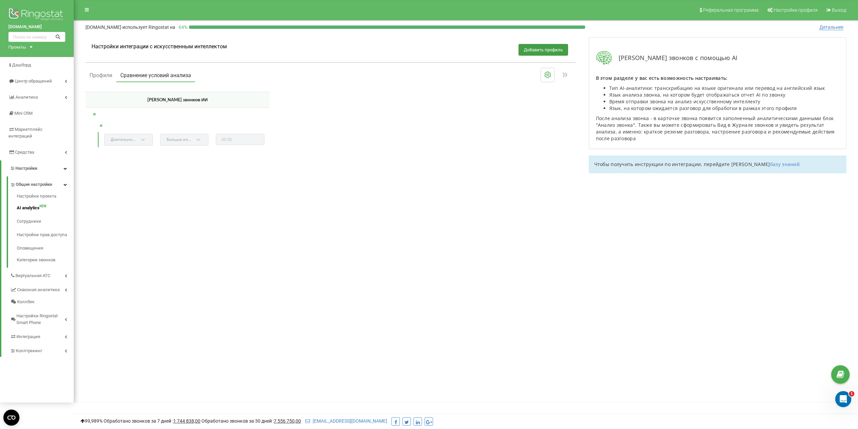
click at [430, 222] on div "Реферальная программа Настройки профиля Выход grandvictoria.kz использует Ringo…" at bounding box center [466, 201] width 784 height 402
click at [543, 75] on button at bounding box center [547, 75] width 13 height 14
click at [473, 121] on button "Отменить" at bounding box center [476, 118] width 46 height 12
click at [236, 178] on div "Настройки интеграции с искусственным интеллектом Добавить профиль Профили Сравн…" at bounding box center [466, 124] width 774 height 188
click at [35, 181] on span "Общие настройки" at bounding box center [34, 184] width 36 height 7
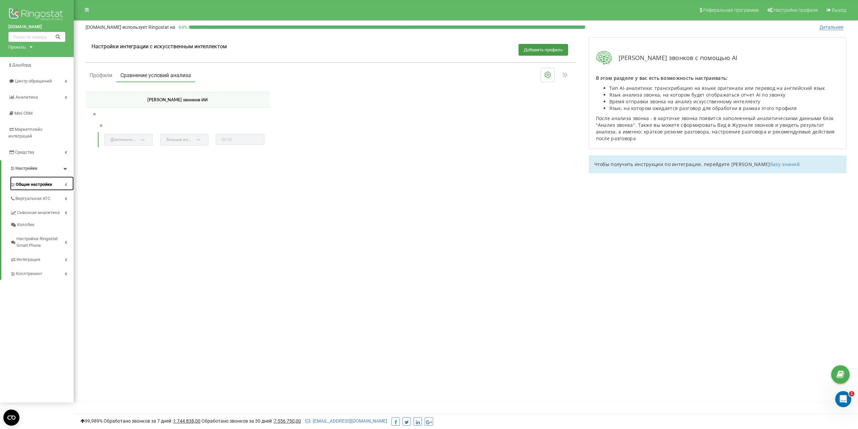
click at [30, 181] on span "Общие настройки" at bounding box center [34, 184] width 36 height 7
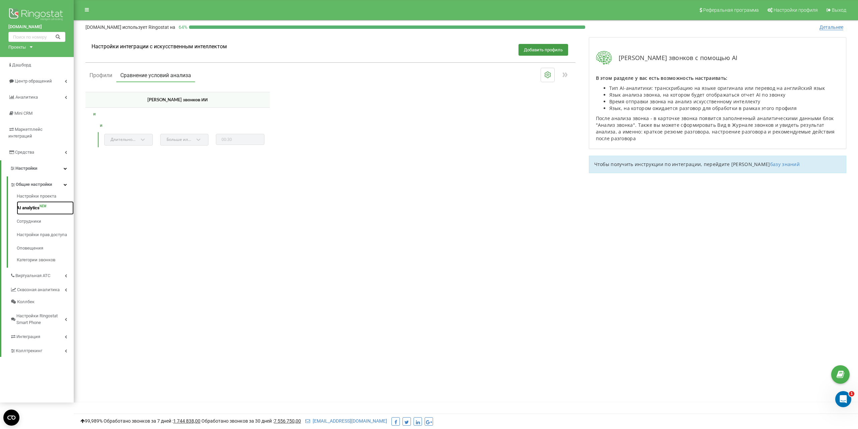
click at [27, 203] on link "AI analytics NEW" at bounding box center [45, 207] width 57 height 13
click at [101, 73] on button "Профили" at bounding box center [100, 75] width 31 height 12
